Goal: Task Accomplishment & Management: Use online tool/utility

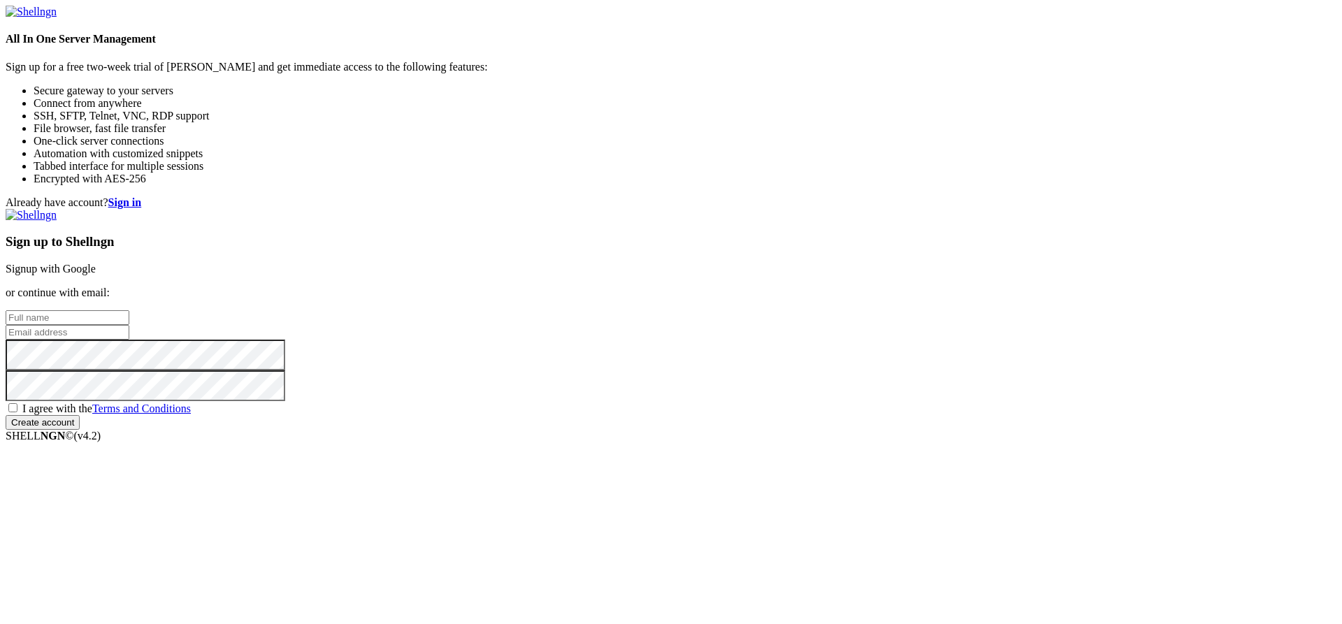
click at [96, 263] on link "Signup with Google" at bounding box center [51, 269] width 90 height 12
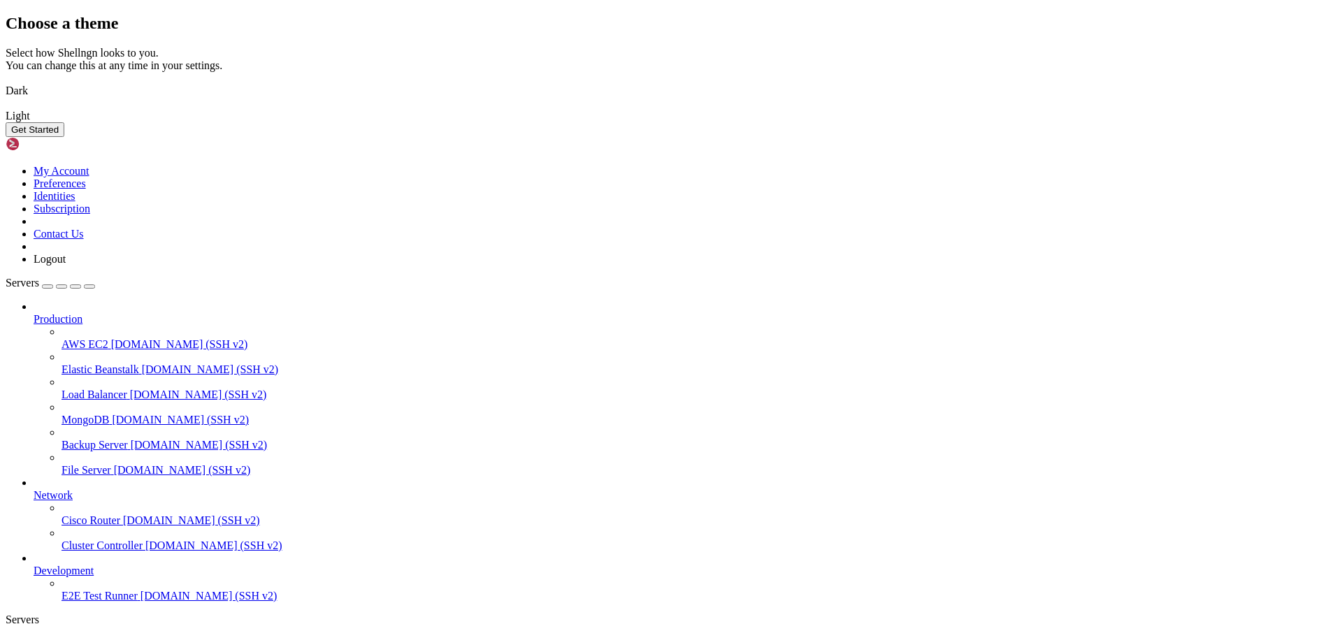
click at [6, 82] on img at bounding box center [6, 82] width 0 height 0
click at [64, 137] on button "Get Started" at bounding box center [35, 129] width 59 height 15
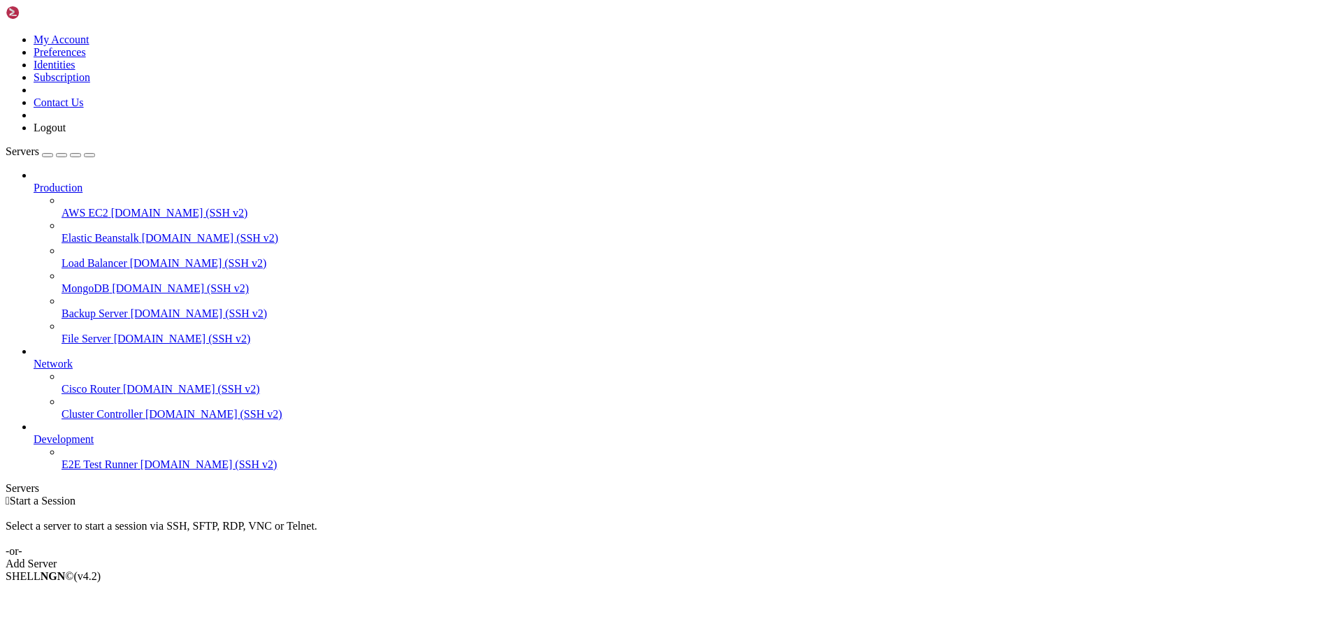
click at [94, 445] on span "Development" at bounding box center [64, 439] width 60 height 12
click at [34, 433] on icon at bounding box center [34, 433] width 0 height 0
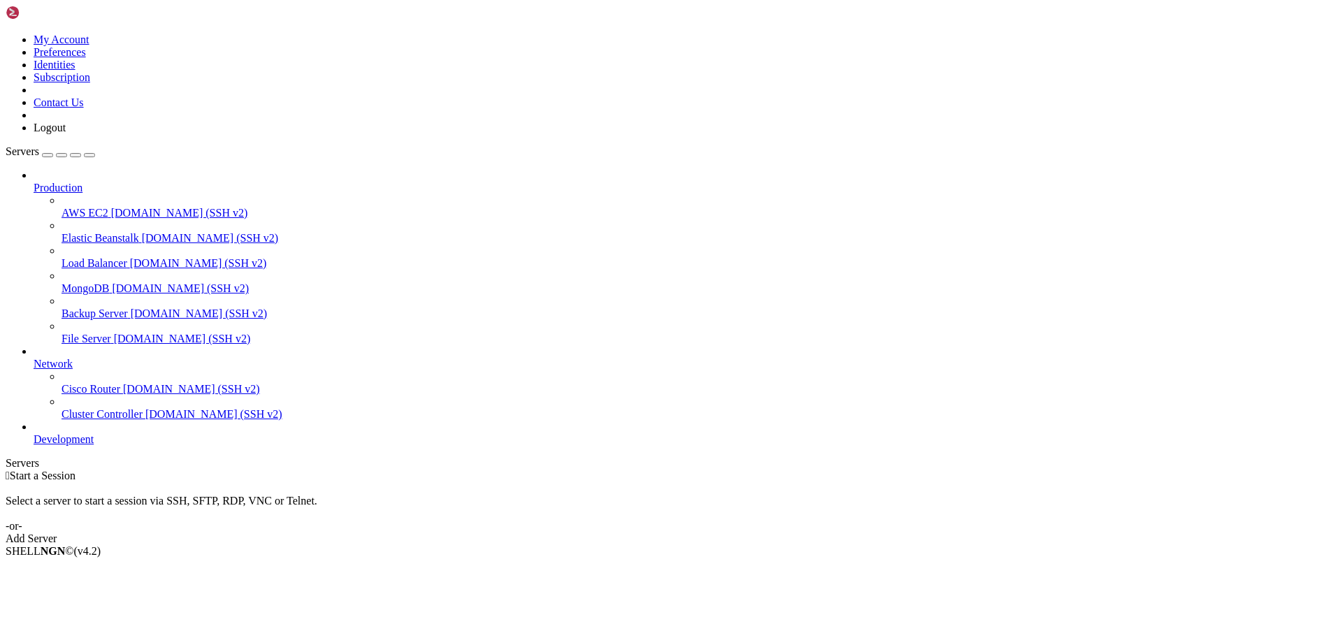
click at [34, 433] on icon at bounding box center [34, 433] width 0 height 0
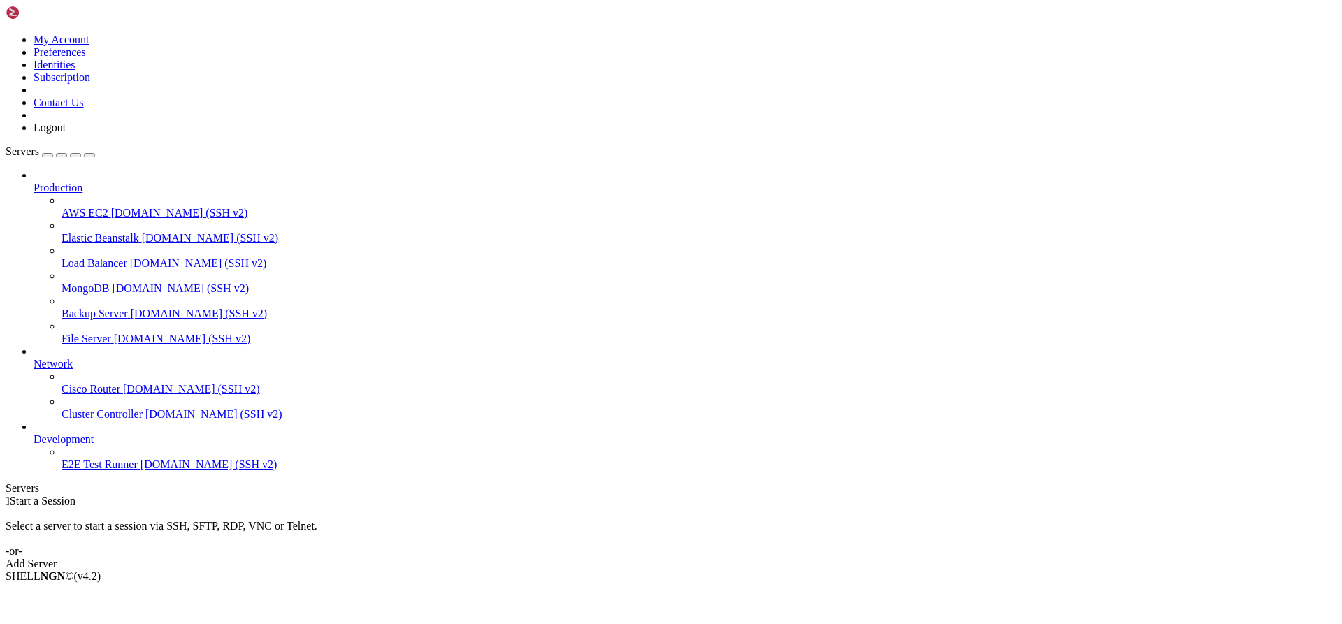
click at [740, 495] on div " Start a Session Select a server to start a session via SSH, SFTP, RDP, VNC or…" at bounding box center [671, 533] width 1331 height 76
click at [745, 558] on div "Add Server" at bounding box center [671, 564] width 1331 height 13
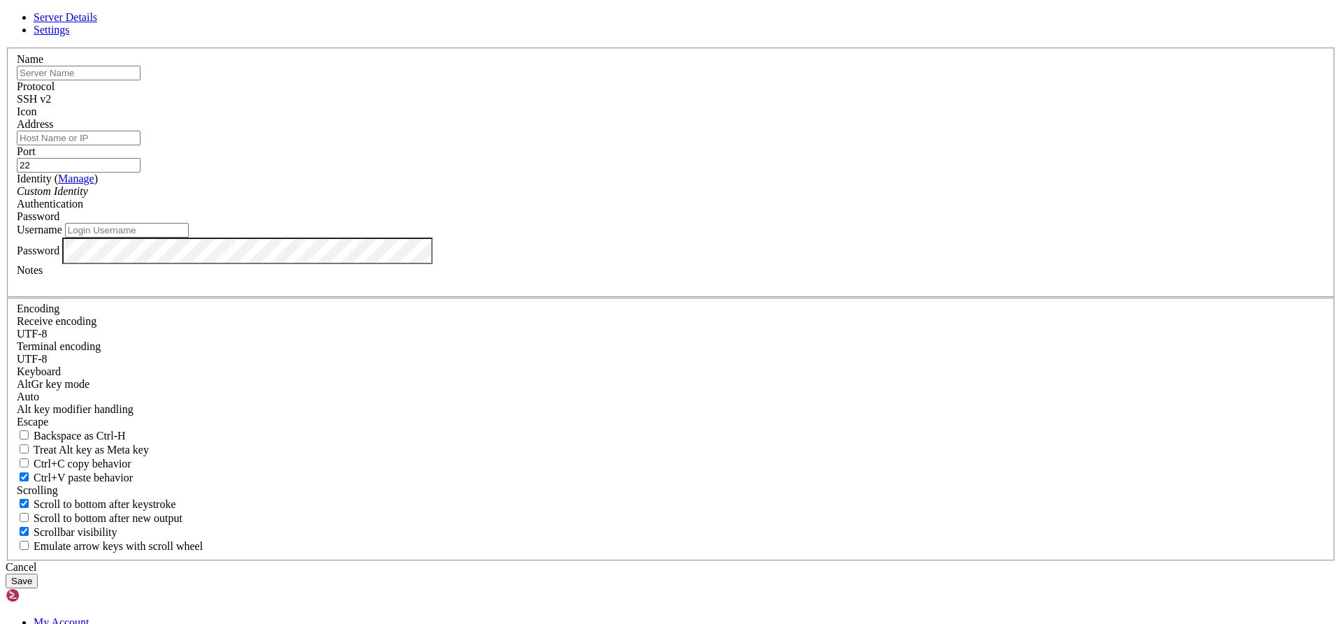
click at [141, 80] on input "text" at bounding box center [79, 73] width 124 height 15
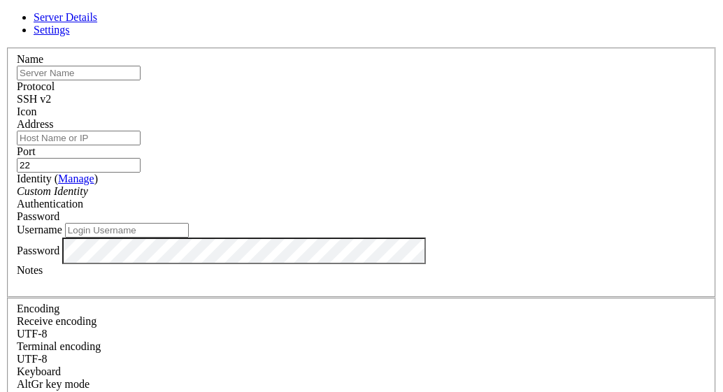
click at [475, 11] on div "Server Details Settings Name Protocol SSH v2 Icon" at bounding box center [362, 299] width 712 height 577
click at [141, 80] on input "text" at bounding box center [79, 73] width 124 height 15
type input "SantoTomasUbuntu"
click at [141, 145] on input "Address" at bounding box center [79, 138] width 124 height 15
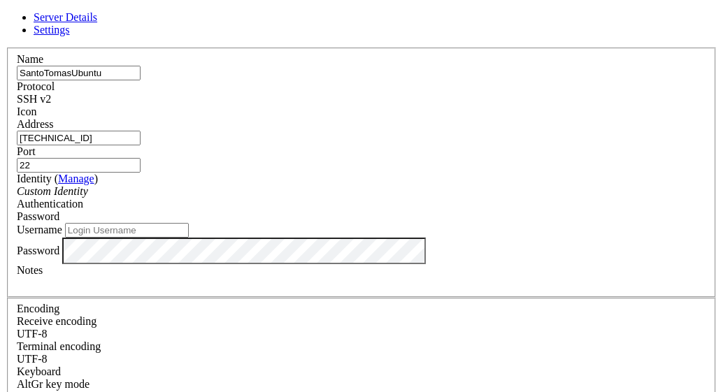
type input "[TECHNICAL_ID]"
click at [264, 195] on div "Custom Identity" at bounding box center [361, 191] width 689 height 13
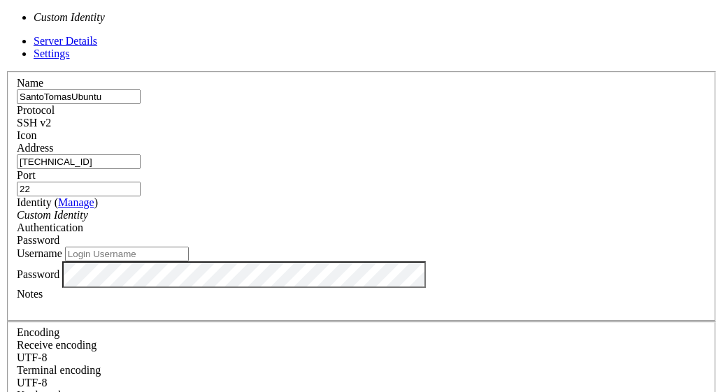
click at [264, 209] on div "Custom Identity" at bounding box center [361, 215] width 689 height 13
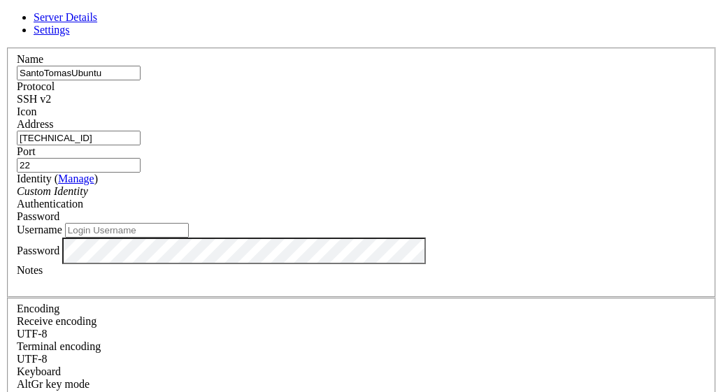
click at [189, 238] on input "Username" at bounding box center [127, 230] width 124 height 15
type input "SantoTomasUbuntu"
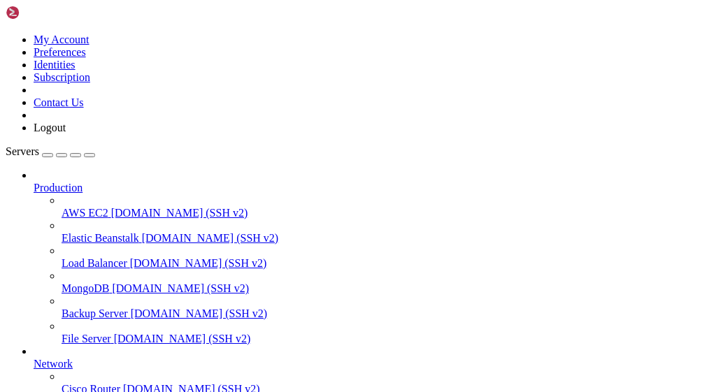
scroll to position [172, 0]
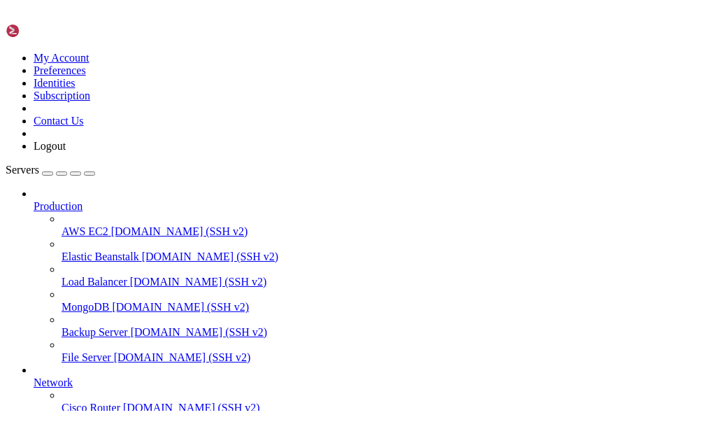
scroll to position [0, 0]
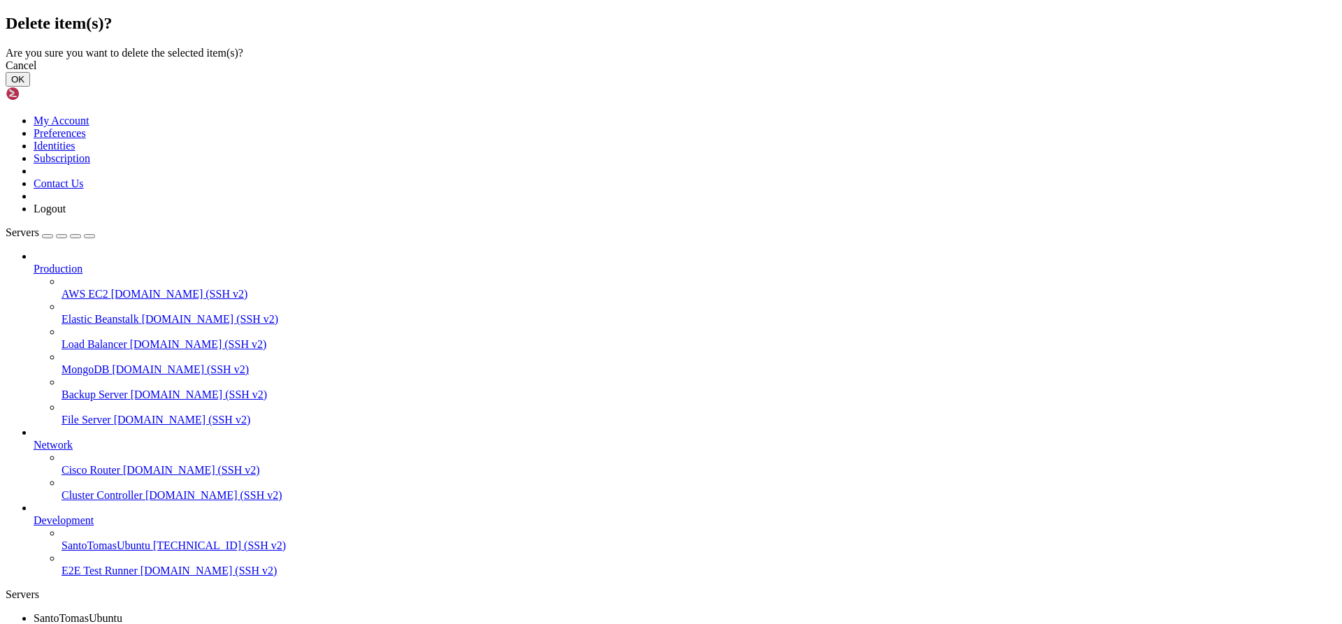
click at [30, 87] on button "OK" at bounding box center [18, 79] width 24 height 15
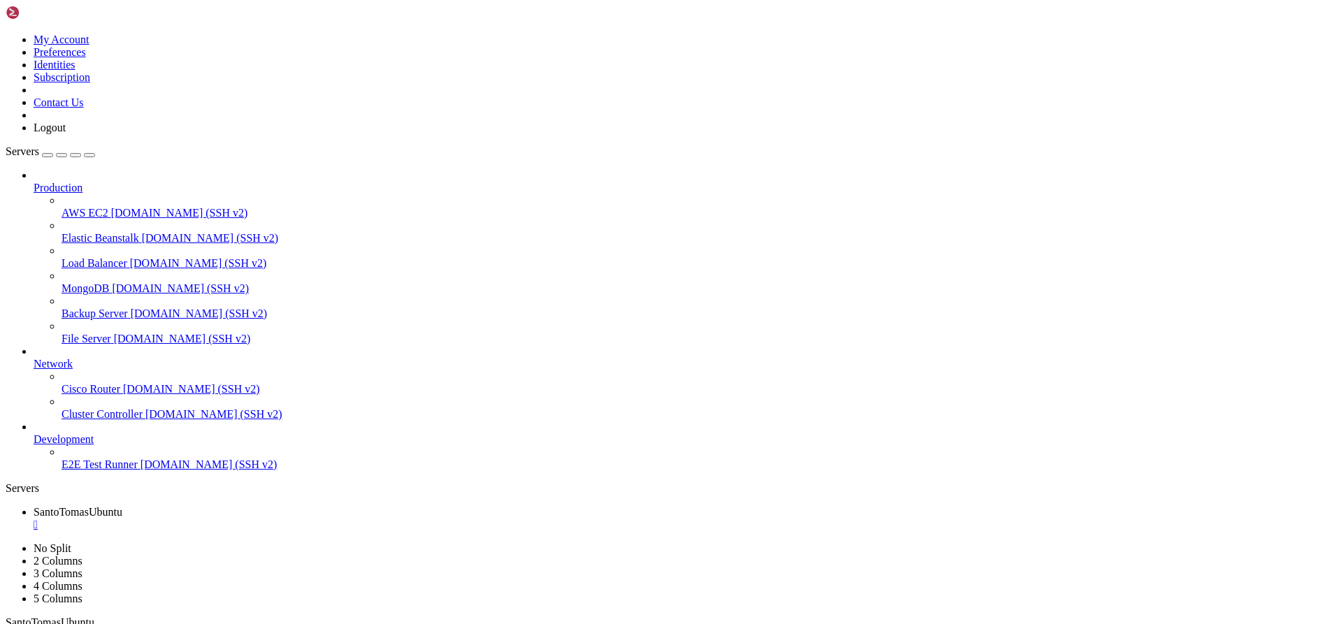
click at [34, 182] on icon at bounding box center [34, 182] width 0 height 0
click at [25, 145] on link "Servers" at bounding box center [50, 151] width 89 height 12
click at [39, 20] on img at bounding box center [46, 13] width 80 height 14
click at [42, 15] on img at bounding box center [46, 13] width 80 height 14
click at [11, 145] on span "Servers" at bounding box center [23, 151] width 34 height 12
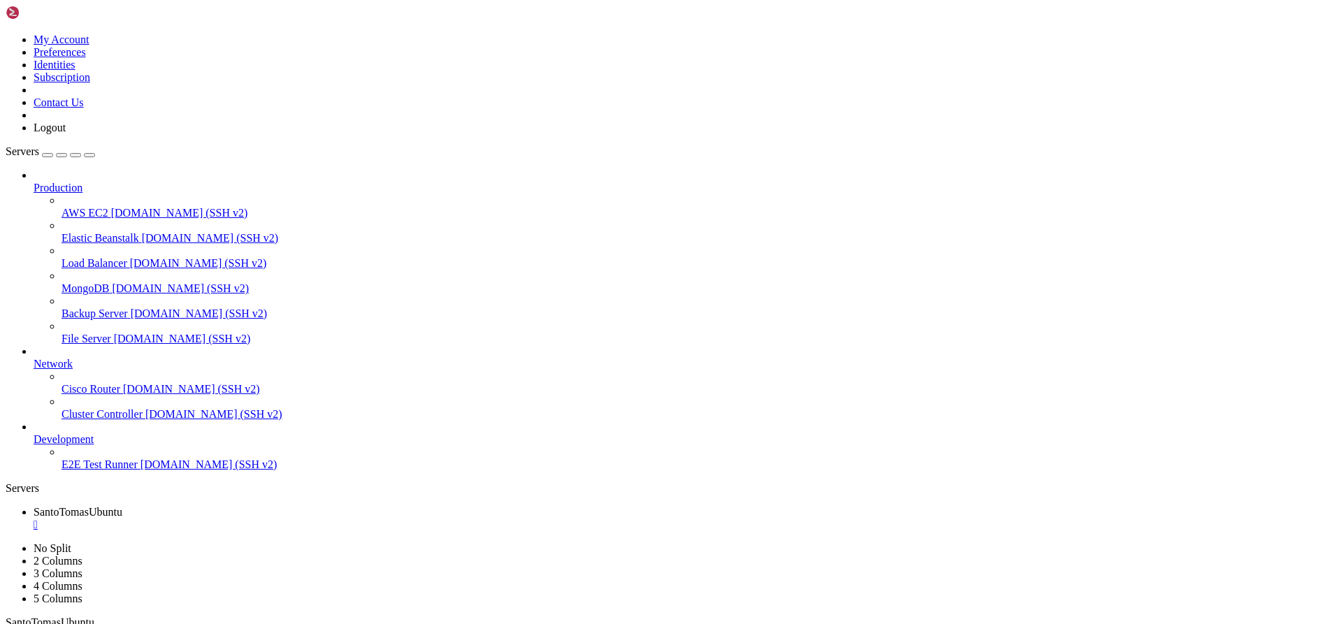
click at [15, 145] on span "Servers" at bounding box center [23, 151] width 34 height 12
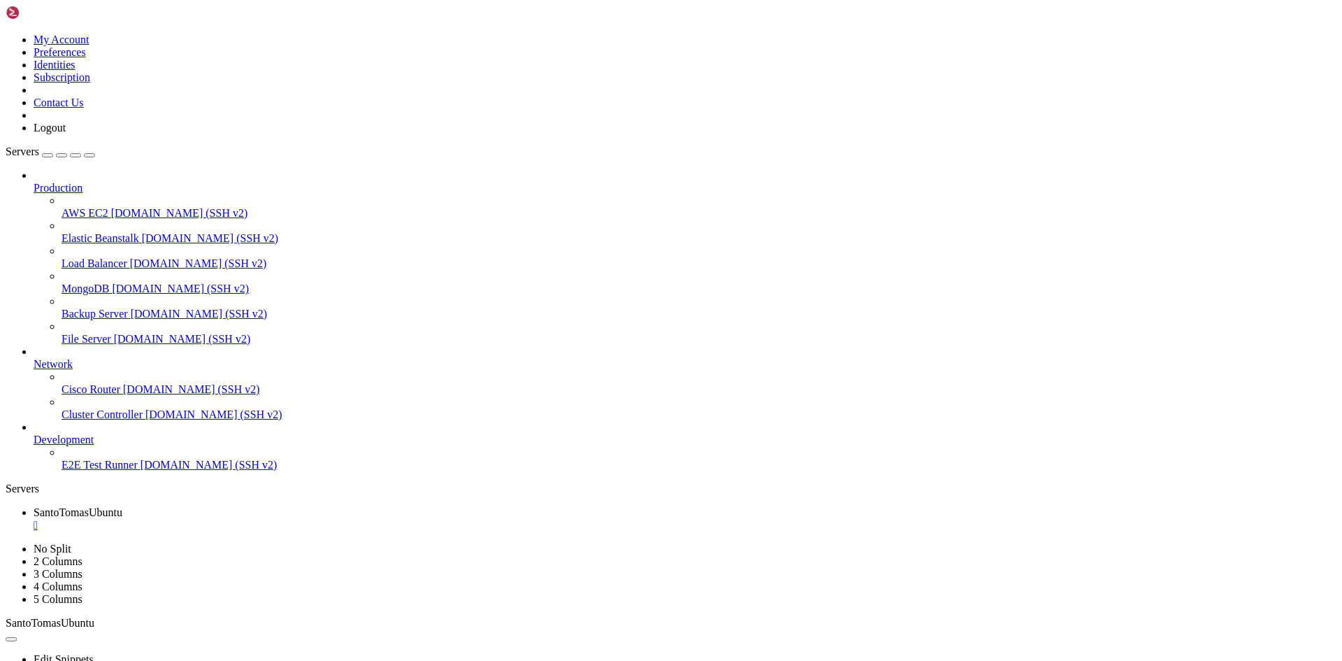
click at [39, 145] on span "Servers" at bounding box center [23, 151] width 34 height 12
click at [185, 506] on link "SantoTomasUbuntu " at bounding box center [685, 518] width 1303 height 25
click at [292, 519] on div "" at bounding box center [685, 525] width 1303 height 13
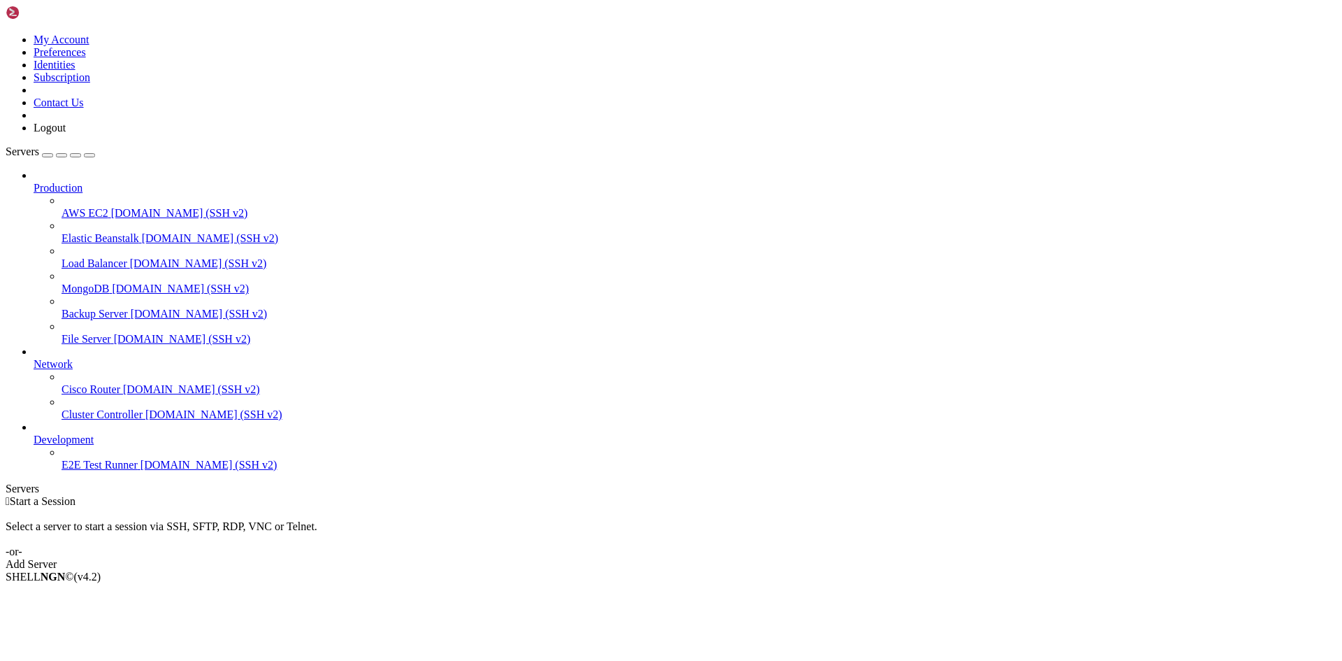
click at [772, 558] on div "Add Server" at bounding box center [671, 564] width 1331 height 13
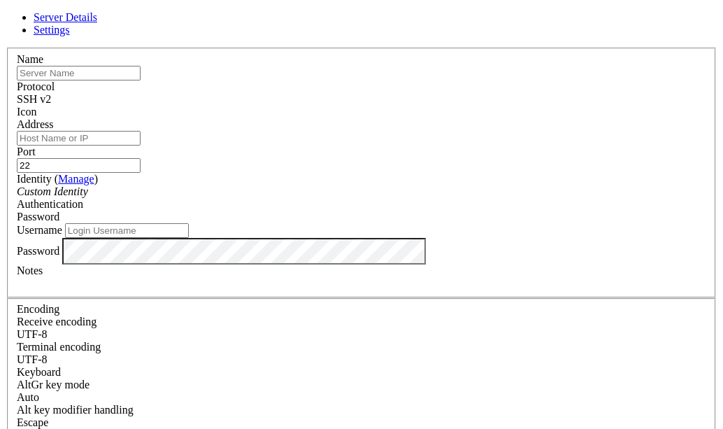
click at [141, 80] on input "text" at bounding box center [79, 73] width 124 height 15
type input "[PERSON_NAME]"
drag, startPoint x: 273, startPoint y: 100, endPoint x: 95, endPoint y: 108, distance: 177.8
click at [95, 108] on div "Server Details Settings Name [PERSON_NAME] Protocol SSH v2 Icon" at bounding box center [362, 299] width 712 height 577
click at [141, 80] on input "text" at bounding box center [79, 73] width 124 height 15
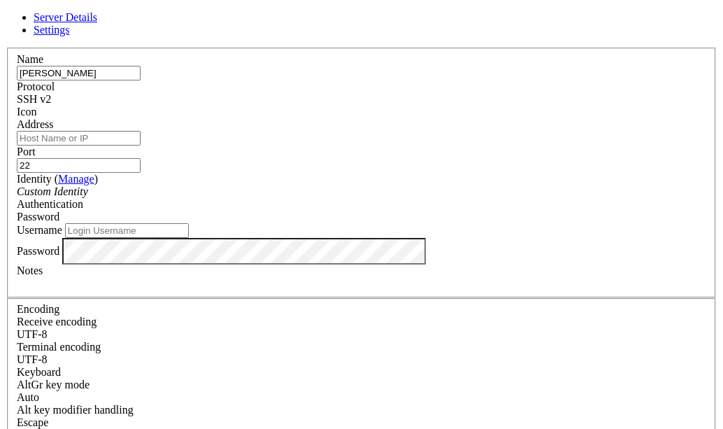
type input "[PERSON_NAME]"
type input "[TECHNICAL_ID]"
click at [189, 238] on input "Username" at bounding box center [127, 230] width 124 height 15
type input "[PERSON_NAME]"
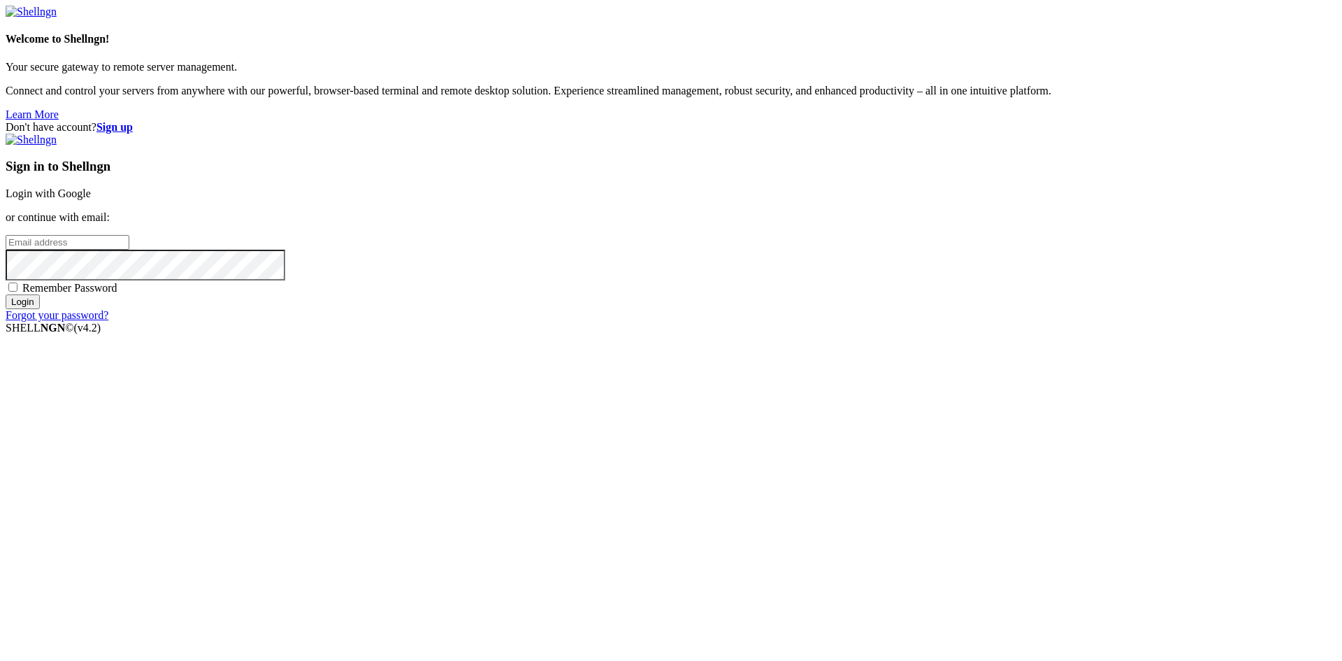
click at [91, 199] on link "Login with Google" at bounding box center [48, 193] width 85 height 12
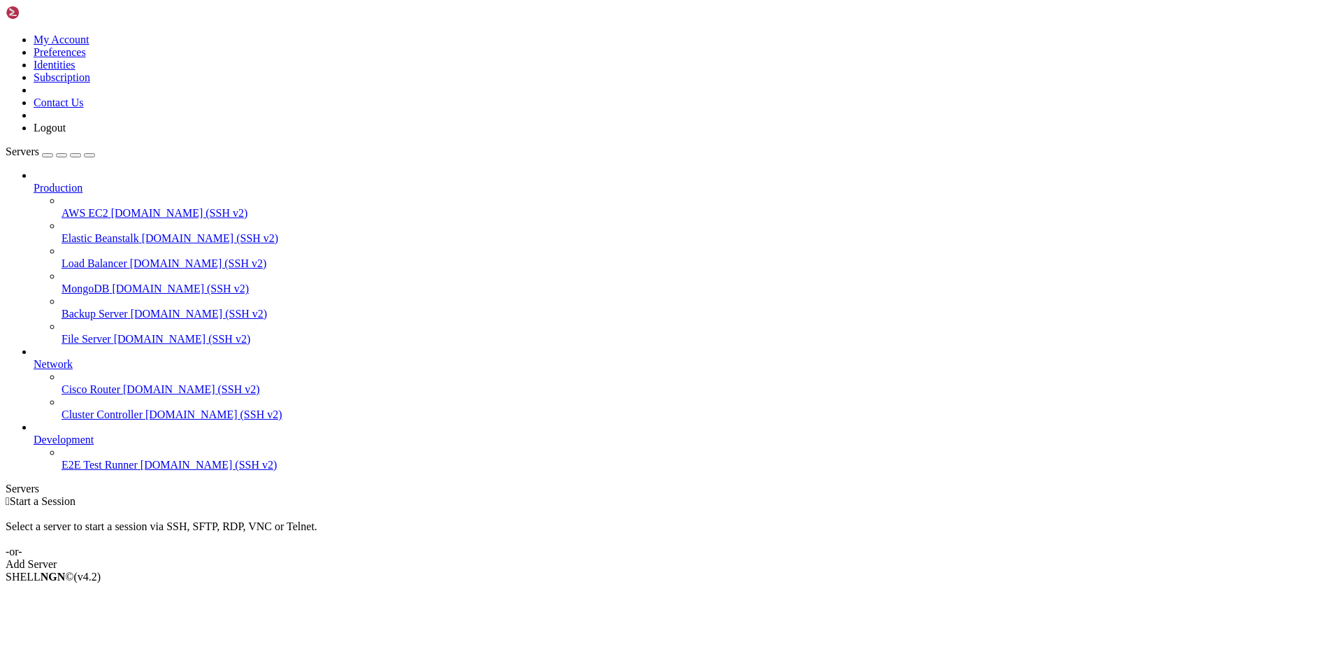
click at [784, 558] on div "Add Server" at bounding box center [671, 564] width 1331 height 13
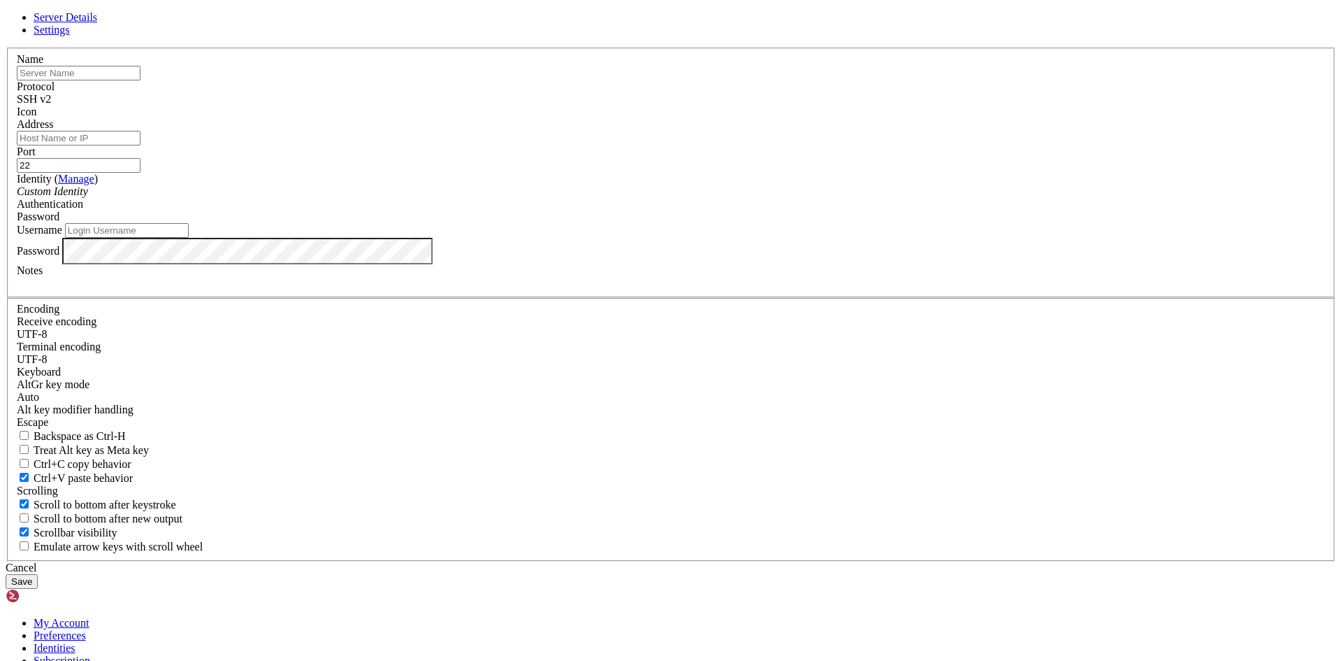
click at [141, 80] on input "text" at bounding box center [79, 73] width 124 height 15
type input "[PERSON_NAME]"
drag, startPoint x: 376, startPoint y: 125, endPoint x: 426, endPoint y: 4, distance: 130.7
click at [376, 124] on div "Server Details Settings Name [PERSON_NAME] Protocol SSH v2 Icon" at bounding box center [671, 299] width 1331 height 577
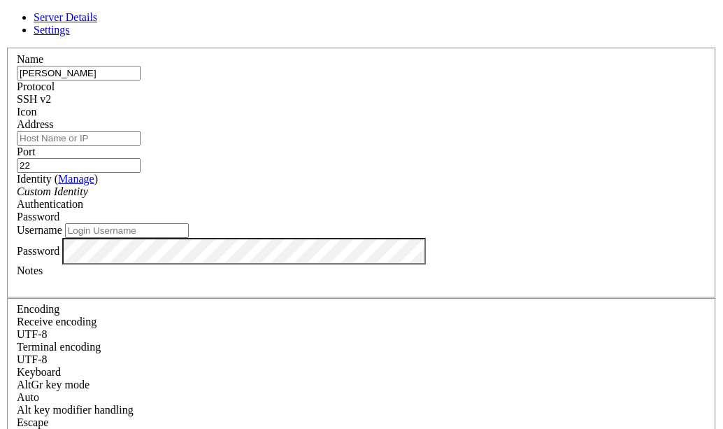
click at [141, 145] on input "Address" at bounding box center [79, 138] width 124 height 15
type input "[TECHNICAL_ID]"
type input "22"
type input "[PERSON_NAME]"
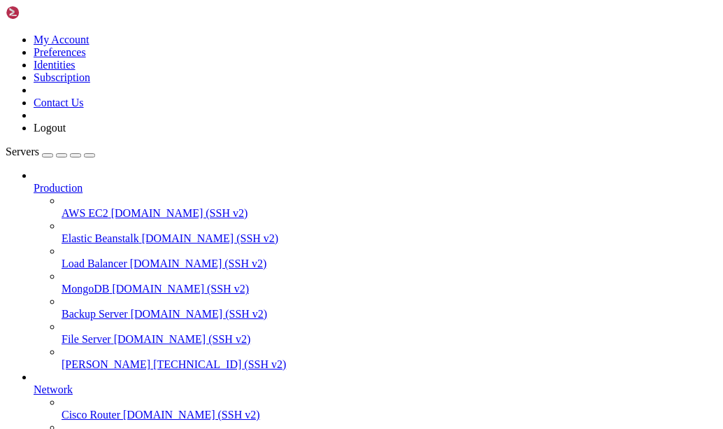
scroll to position [136, 0]
click at [85, 358] on span "[PERSON_NAME]" at bounding box center [106, 364] width 89 height 12
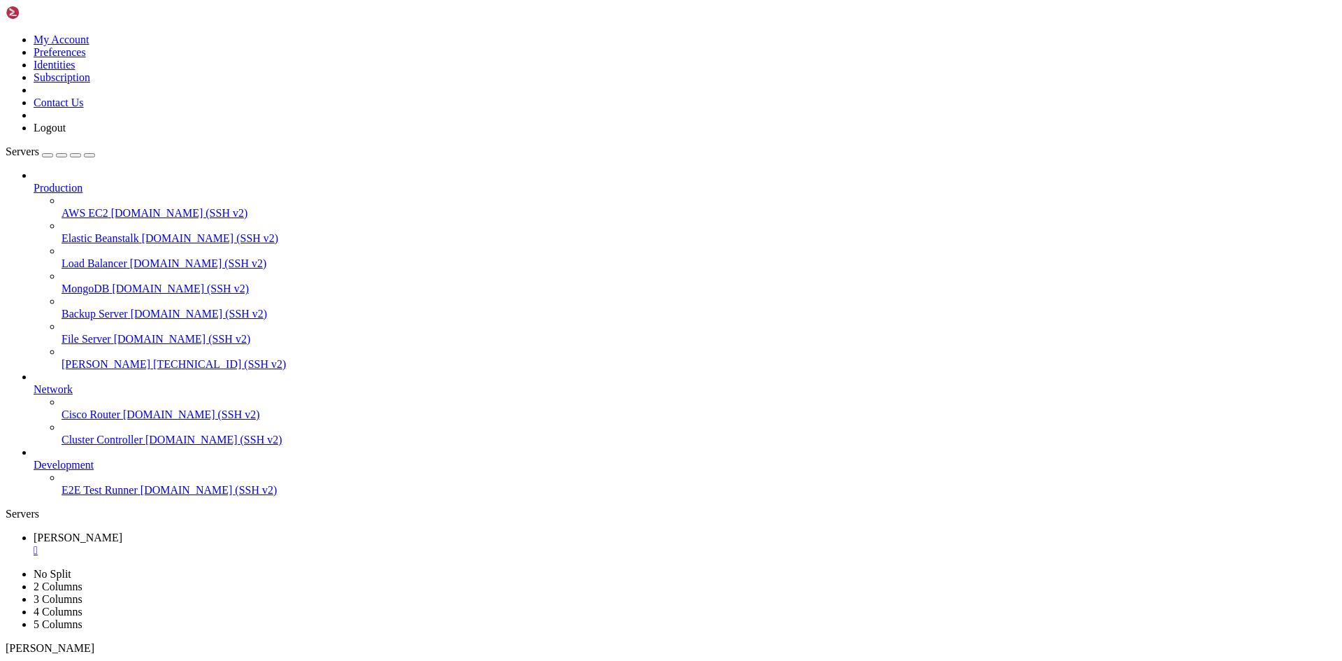
scroll to position [1212, 0]
